Goal: Transaction & Acquisition: Book appointment/travel/reservation

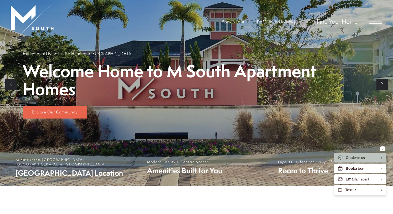
scroll to position [111, 0]
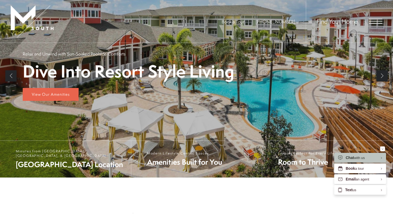
click at [376, 20] on span "Open Menu" at bounding box center [375, 21] width 13 height 5
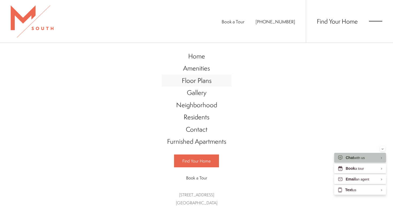
click at [202, 80] on span "Floor Plans" at bounding box center [197, 80] width 30 height 9
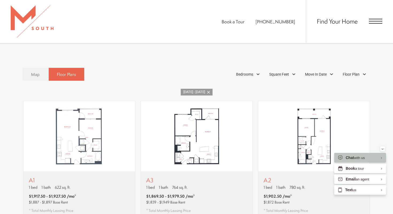
scroll to position [292, 0]
click at [211, 89] on link "[DATE] - [DATE]" at bounding box center [197, 92] width 32 height 7
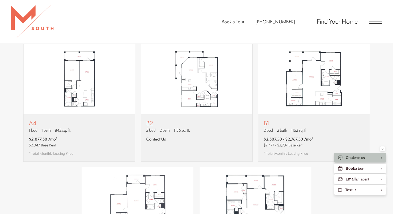
scroll to position [462, 0]
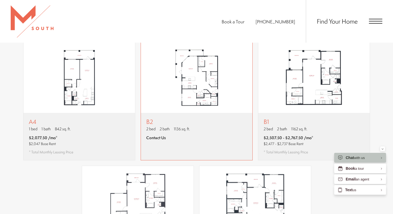
click at [199, 121] on div "B2 2 bed 2 bath 1136 sq. ft. Contact Us" at bounding box center [197, 136] width 112 height 47
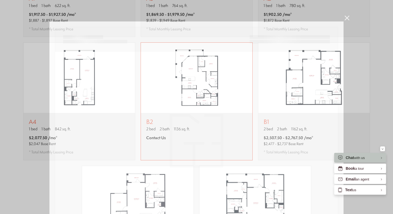
scroll to position [0, 0]
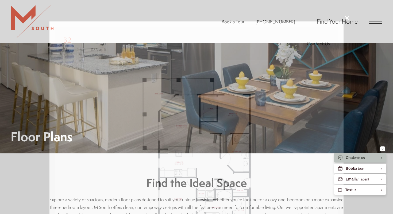
click at [341, 20] on div "B2 2 bed 2 bath 1136 sq. ft. Contact Us 2D 3D" at bounding box center [196, 107] width 393 height 214
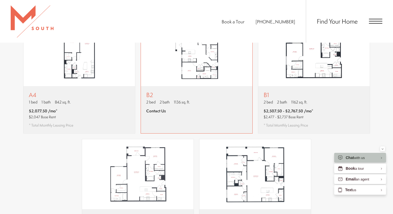
scroll to position [486, 0]
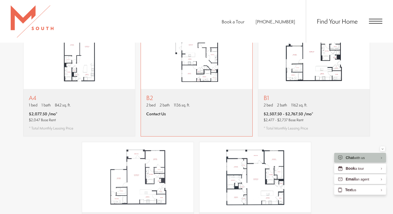
click at [212, 100] on div "B2 2 bed 2 bath 1136 sq. ft. Contact Us" at bounding box center [197, 112] width 112 height 47
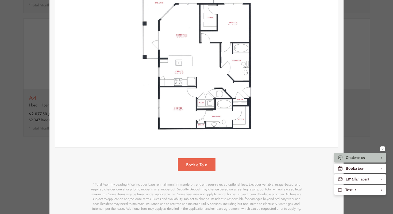
scroll to position [0, 0]
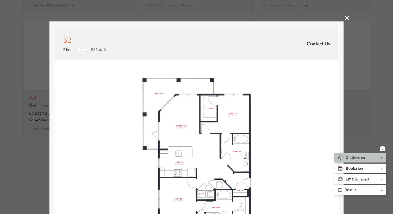
click at [349, 16] on icon at bounding box center [347, 18] width 5 height 5
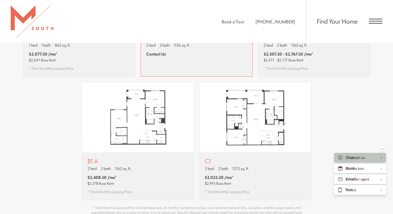
scroll to position [546, 0]
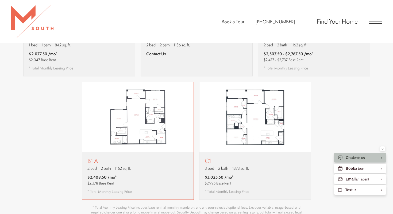
click at [162, 161] on div "B1 A 2 bed 2 bath 1162 sq. ft. $2,408.50 /mo* $2,378 Base Rent * Total Monthly …" at bounding box center [138, 175] width 112 height 47
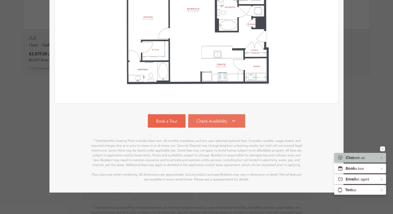
click at [214, 125] on link "Check Availability" at bounding box center [216, 120] width 57 height 13
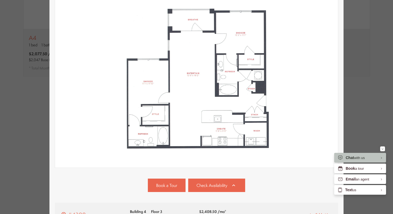
scroll to position [69, 0]
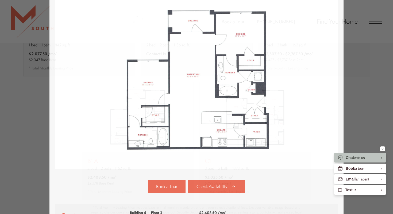
click at [371, 75] on div "B1 A 2 bed 2 bath 1162 sq. ft. $2,408.50 /mo* $2,378 Base Rent 2D 3D" at bounding box center [196, 107] width 393 height 214
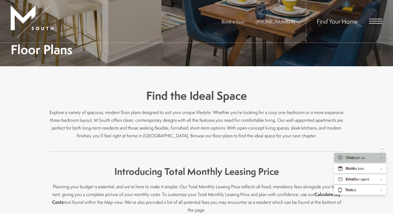
scroll to position [0, 0]
